Goal: Task Accomplishment & Management: Manage account settings

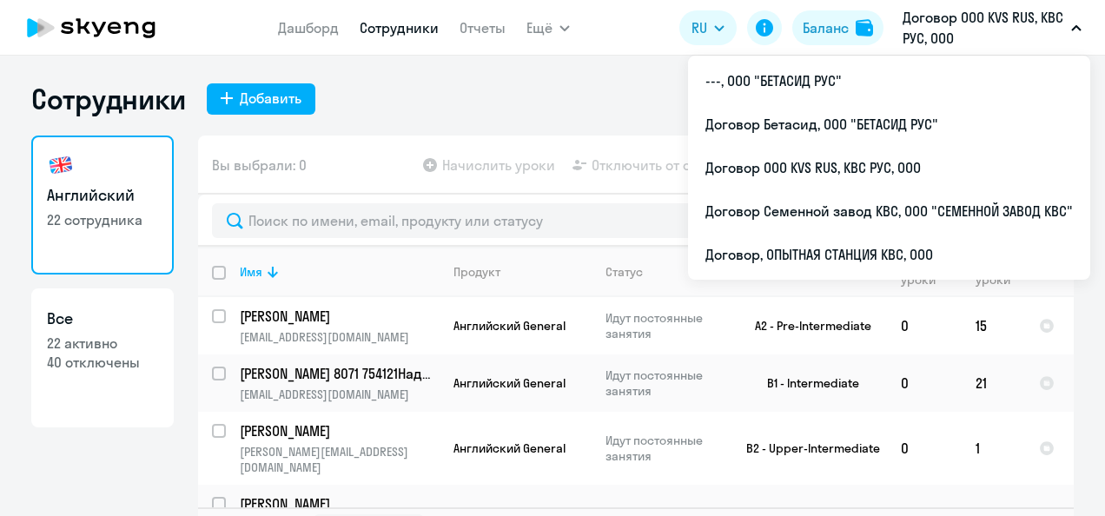
select select "30"
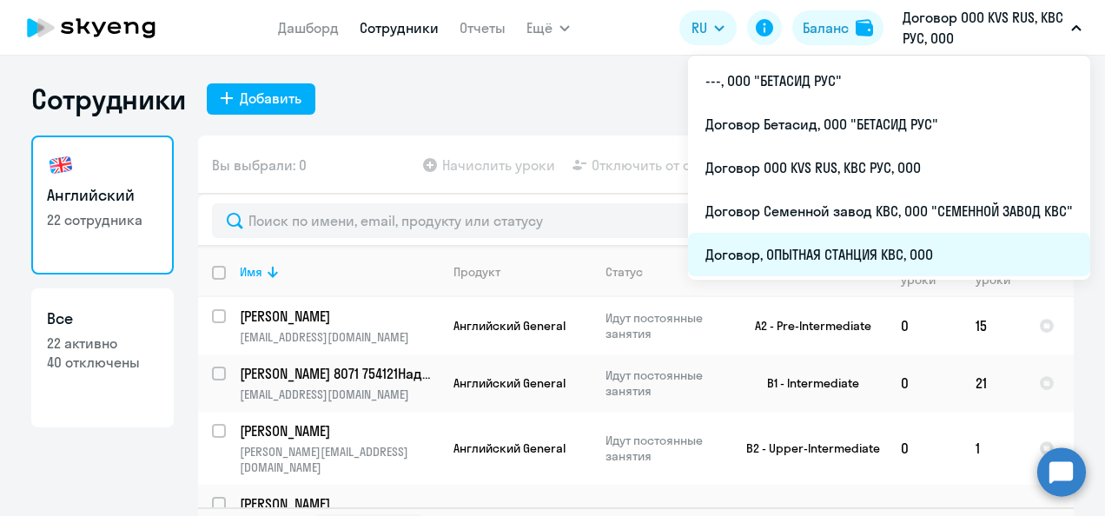
click at [807, 247] on li "Договор, ОПЫТНАЯ СТАНЦИЯ КВС, ООО" at bounding box center [889, 254] width 402 height 43
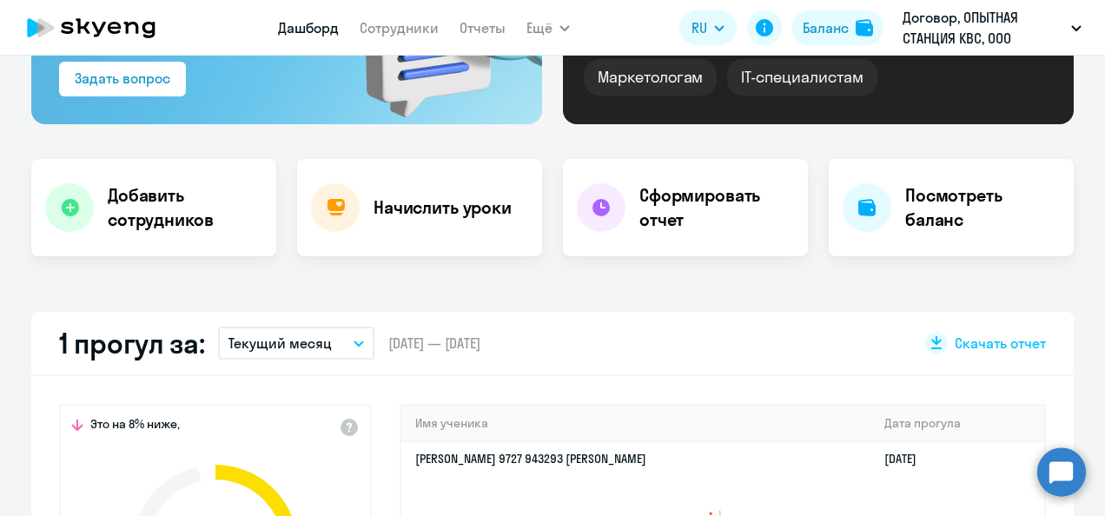
scroll to position [434, 0]
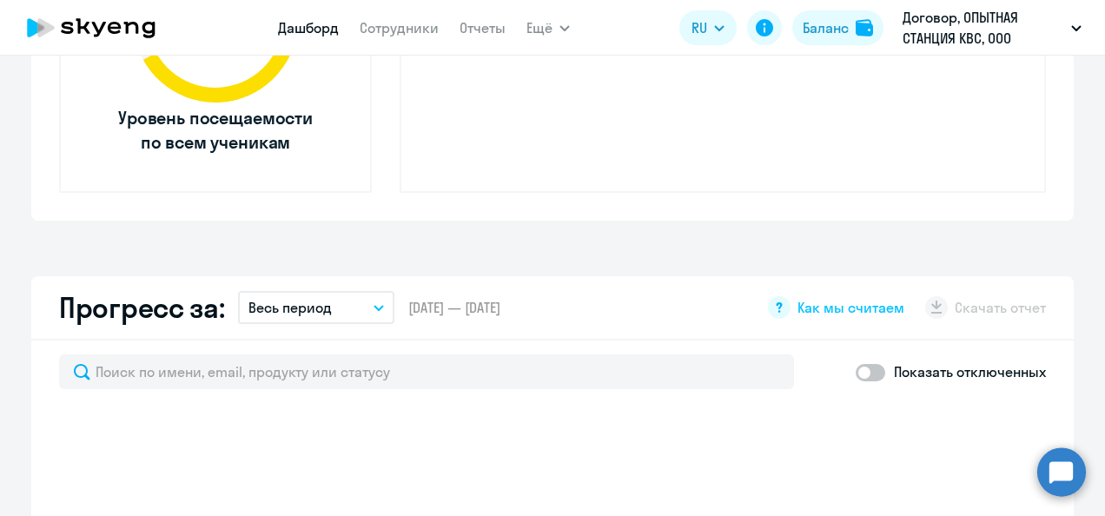
select select "30"
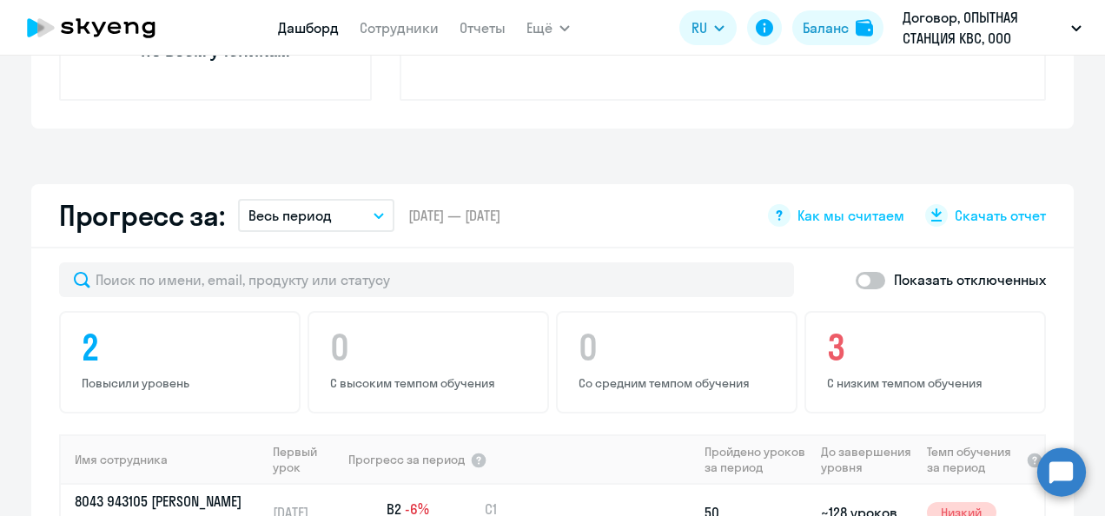
scroll to position [1043, 0]
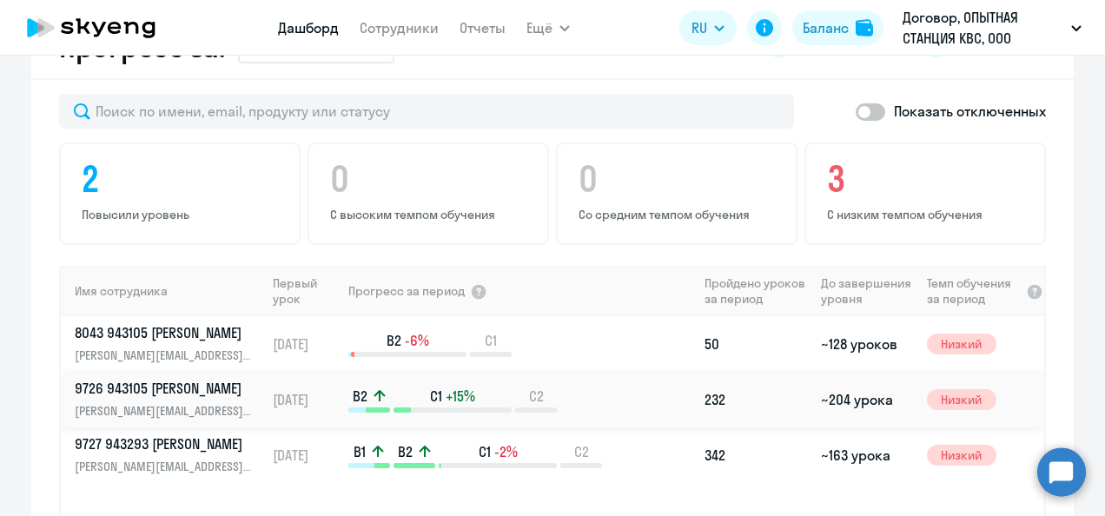
click at [238, 402] on p "[PERSON_NAME][EMAIL_ADDRESS][DOMAIN_NAME]" at bounding box center [164, 410] width 179 height 19
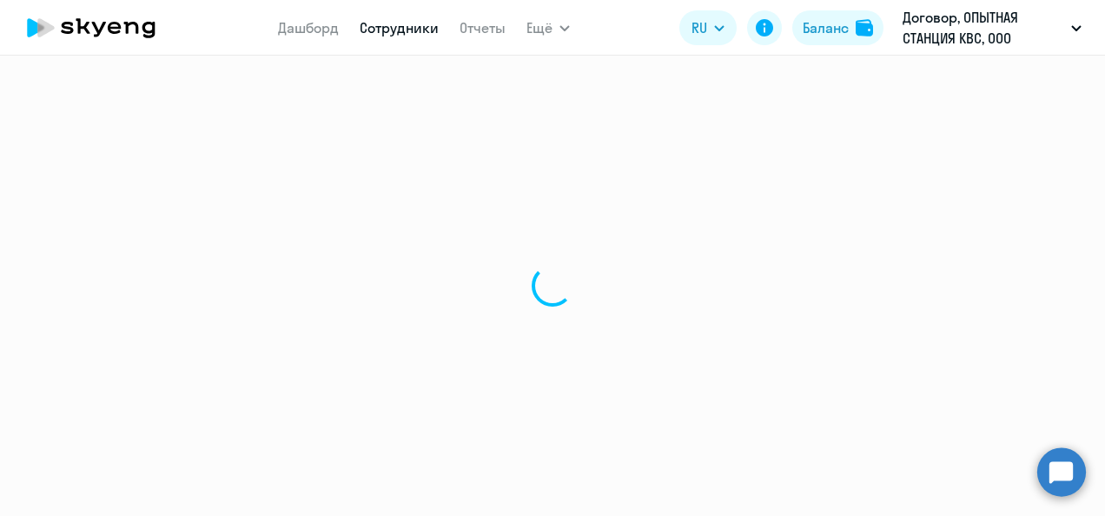
select select "english"
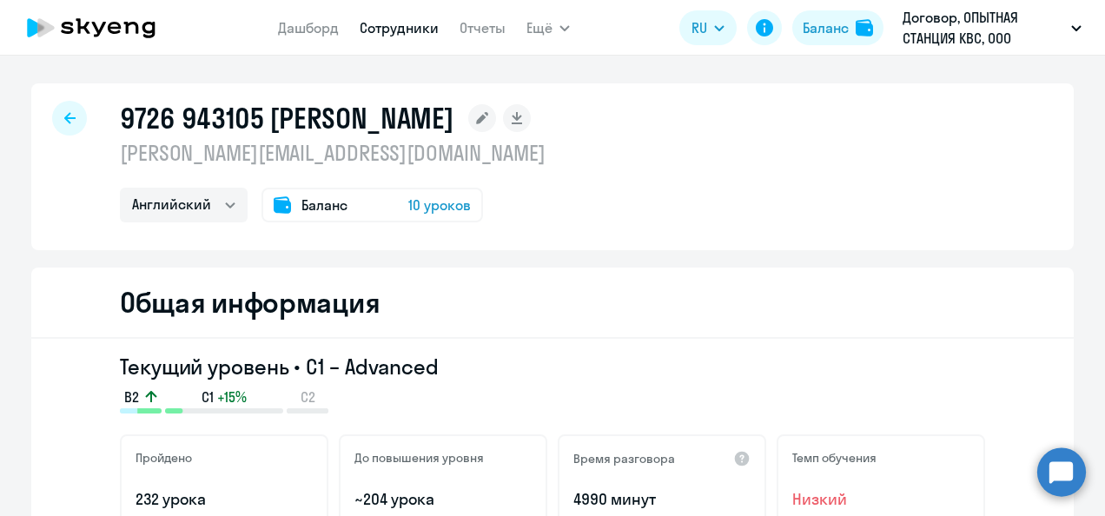
click at [64, 115] on icon at bounding box center [69, 117] width 11 height 11
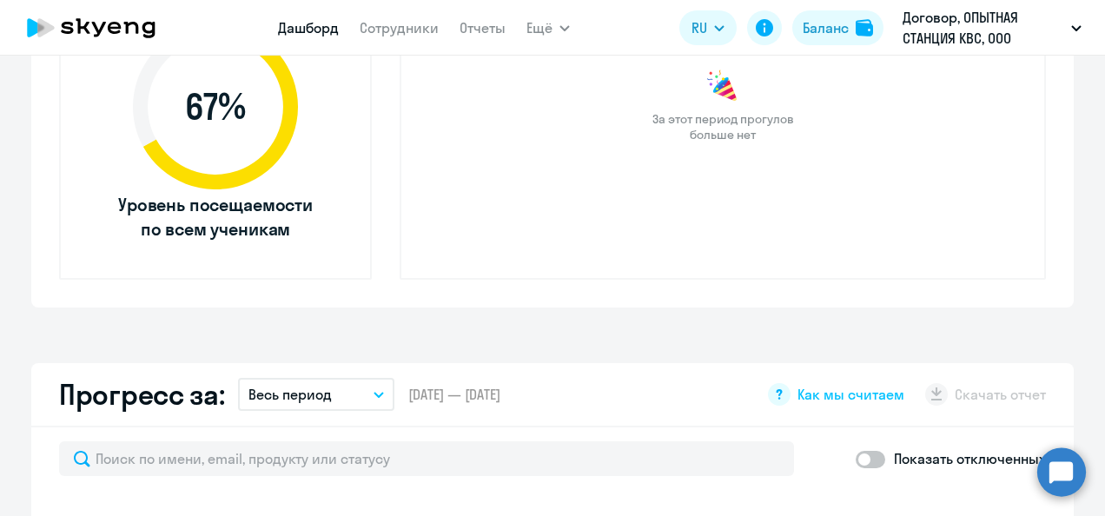
scroll to position [956, 0]
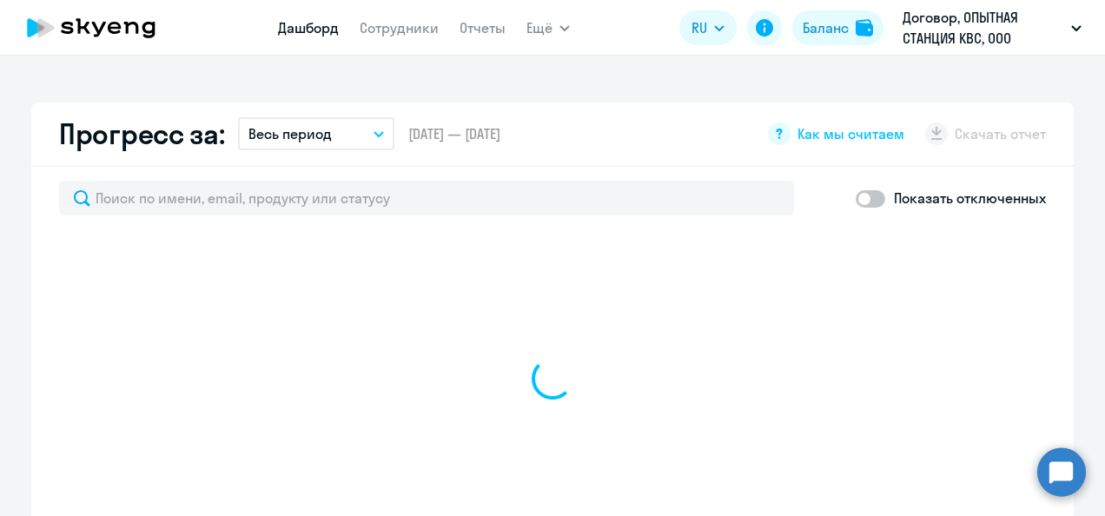
select select "30"
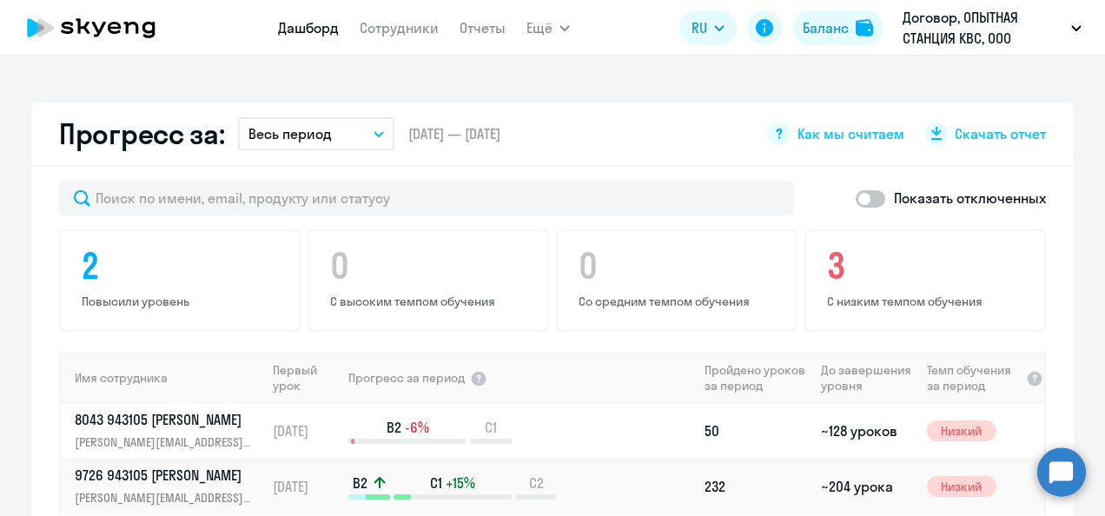
click at [213, 425] on p "8043 943105 [PERSON_NAME]" at bounding box center [164, 419] width 179 height 19
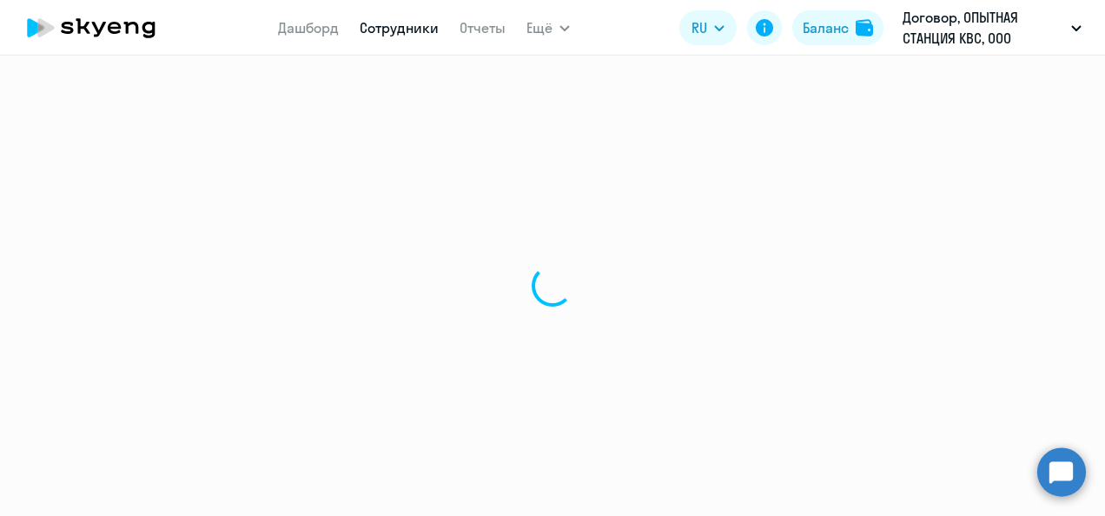
select select "english"
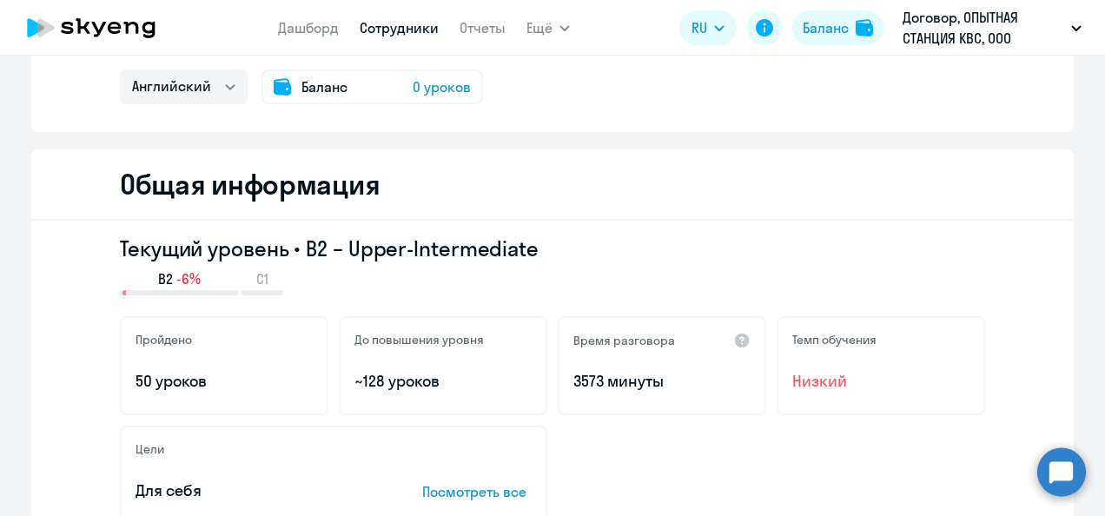
scroll to position [87, 0]
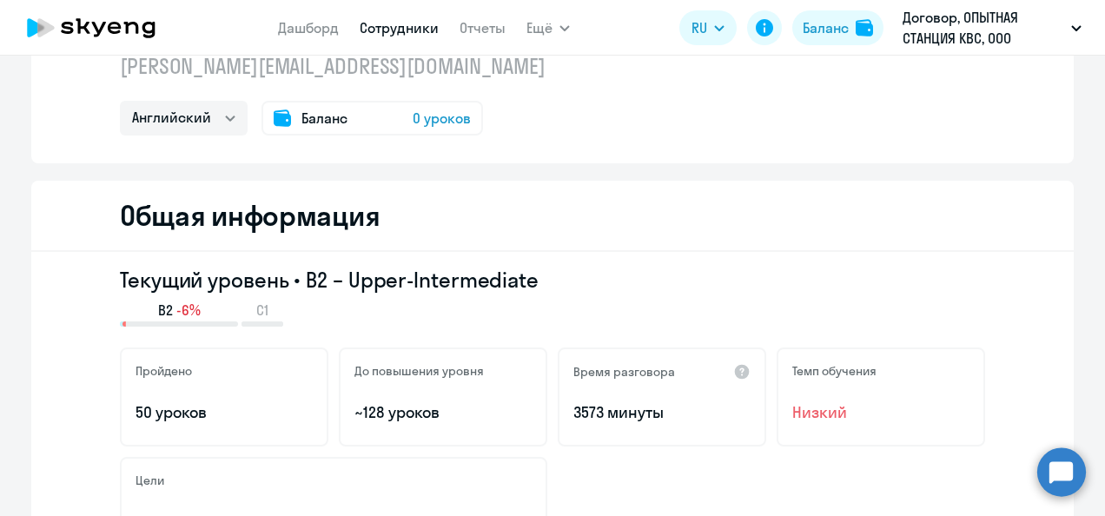
click at [419, 123] on span "0 уроков" at bounding box center [442, 118] width 58 height 21
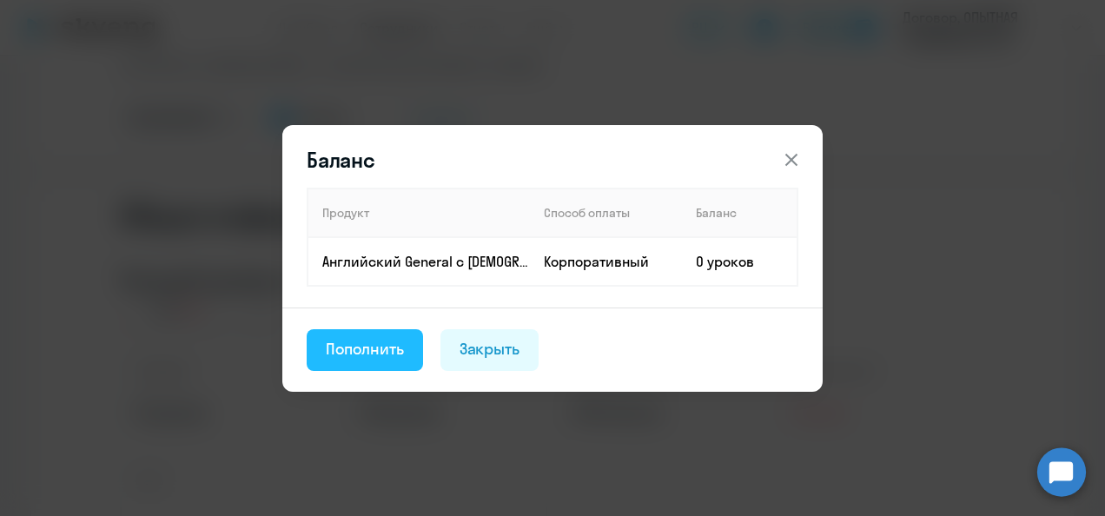
click at [365, 350] on div "Пополнить" at bounding box center [365, 349] width 78 height 23
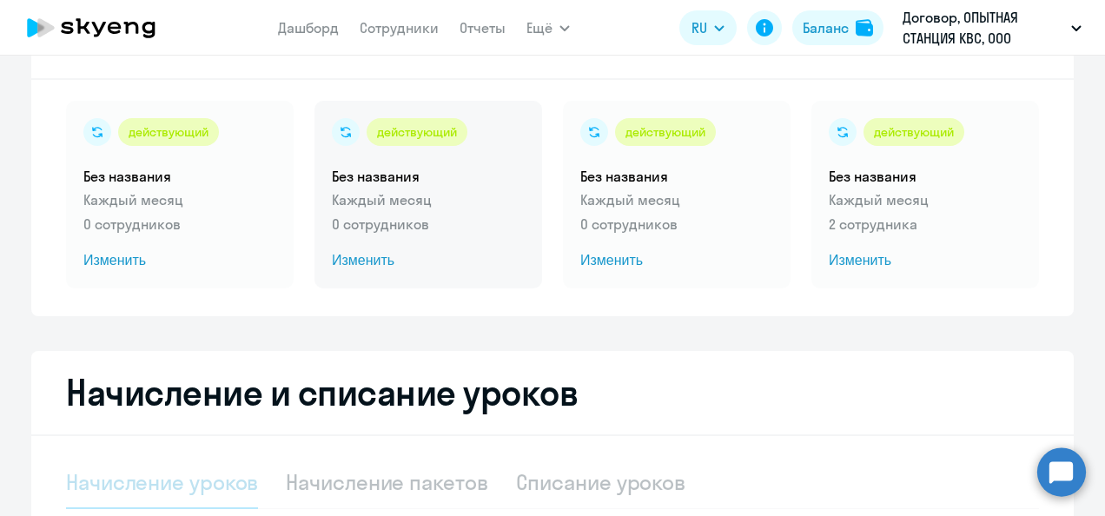
select select "10"
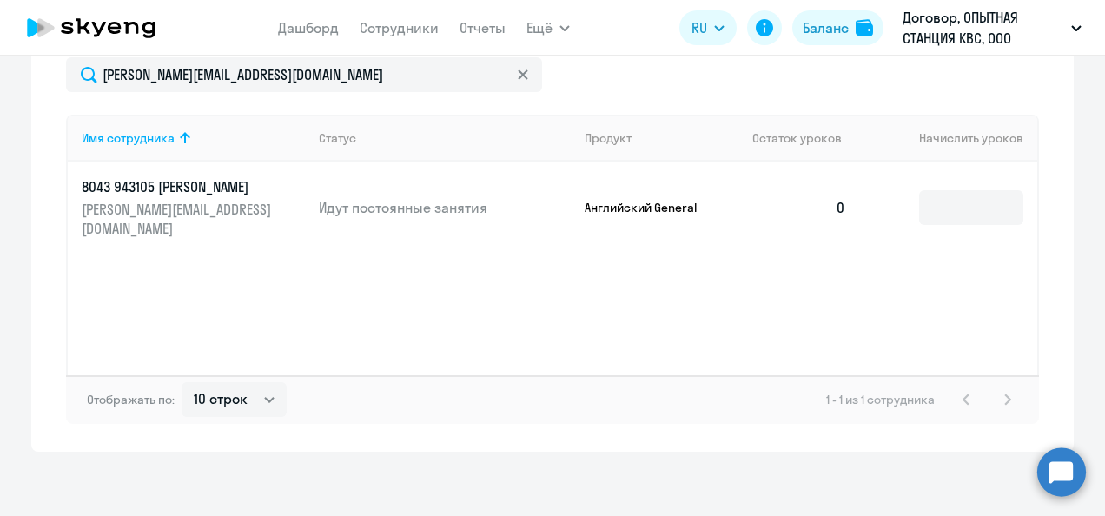
scroll to position [678, 0]
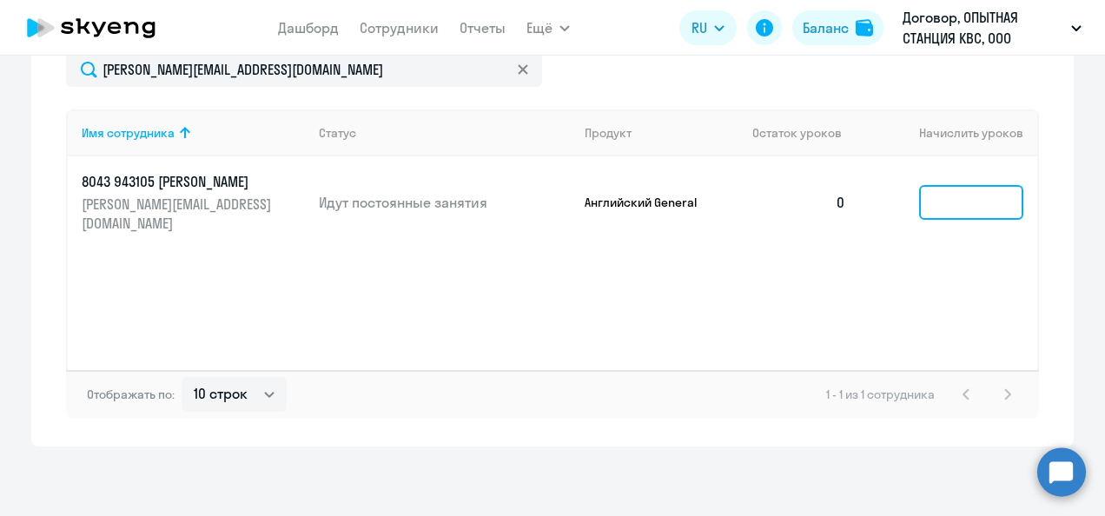
click at [956, 204] on input at bounding box center [971, 202] width 104 height 35
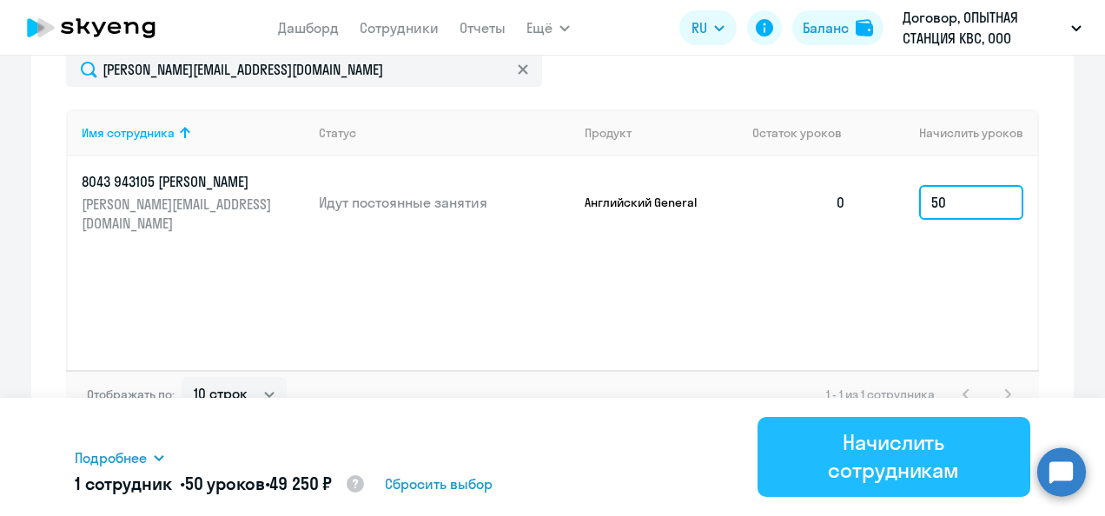
type input "50"
click at [900, 452] on div "Начислить сотрудникам" at bounding box center [894, 456] width 225 height 56
